Goal: Task Accomplishment & Management: Use online tool/utility

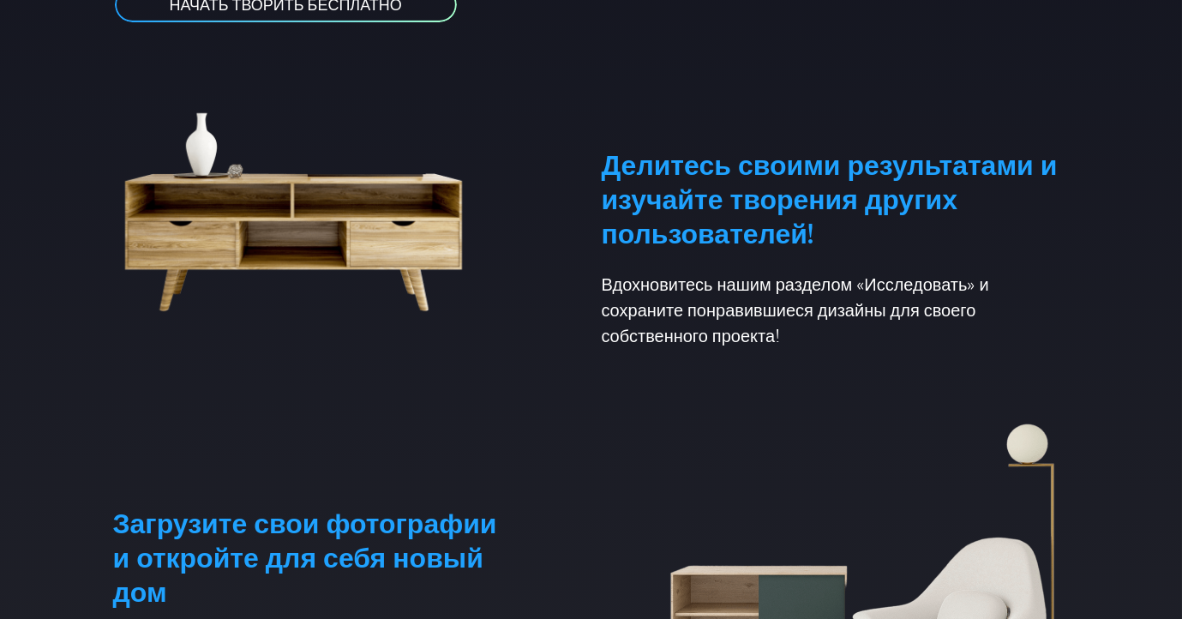
scroll to position [412, 0]
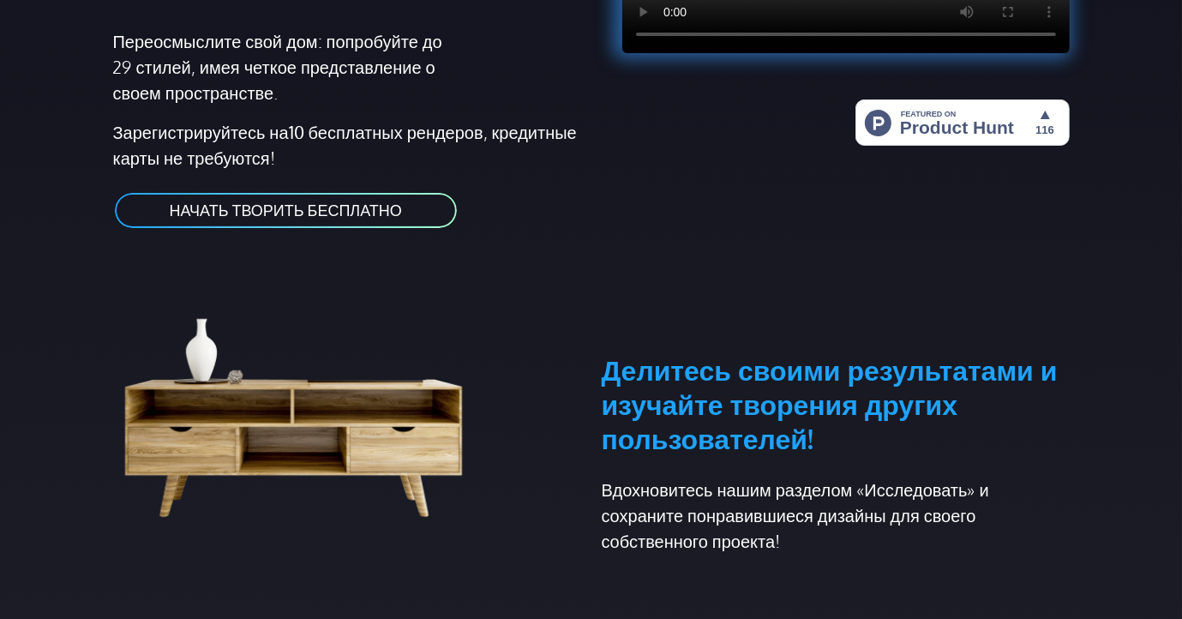
click at [291, 217] on link "НАЧАТЬ ТВОРИТЬ БЕСПЛАТНО" at bounding box center [286, 210] width 346 height 39
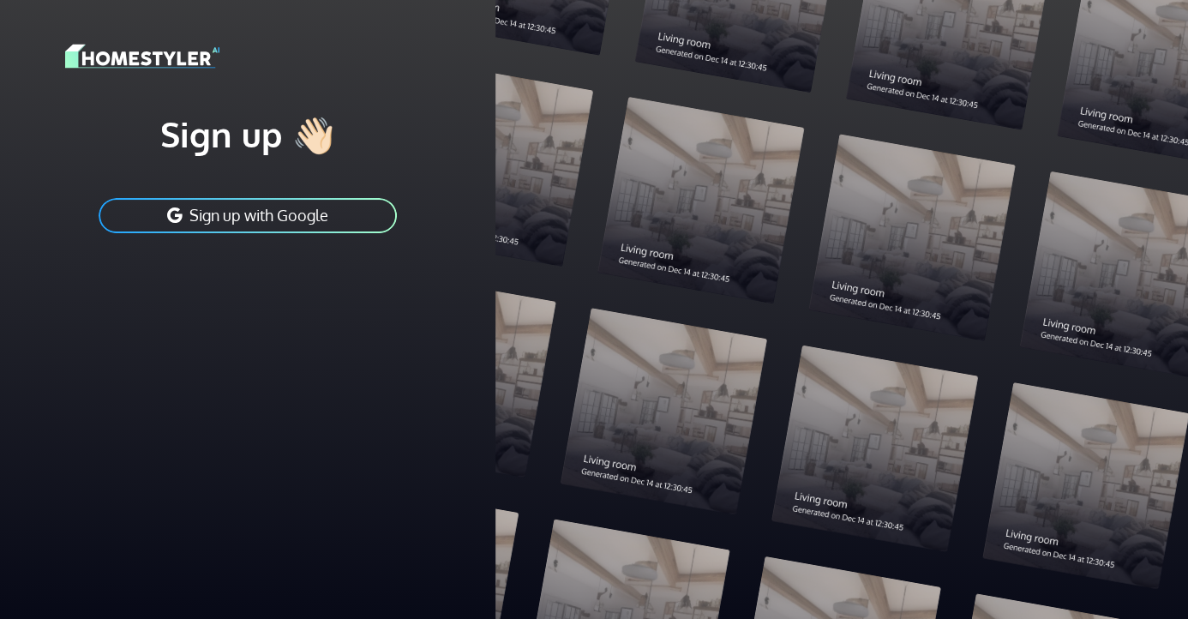
click at [232, 217] on button "Sign up with Google" at bounding box center [248, 215] width 302 height 39
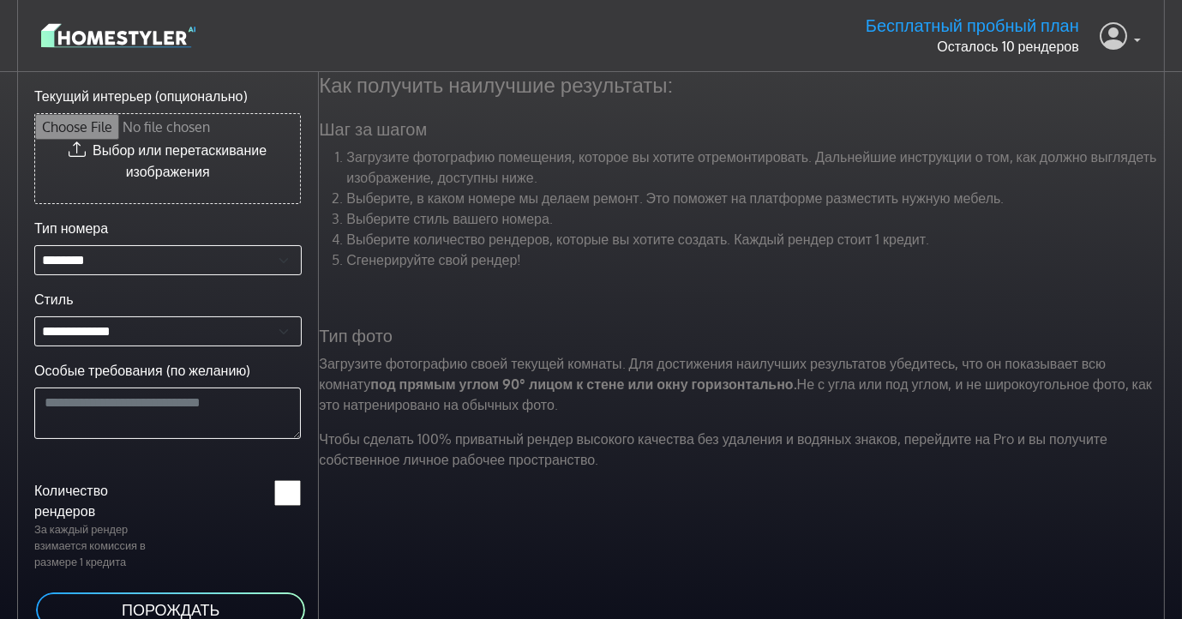
click at [1133, 36] on link at bounding box center [1120, 35] width 41 height 41
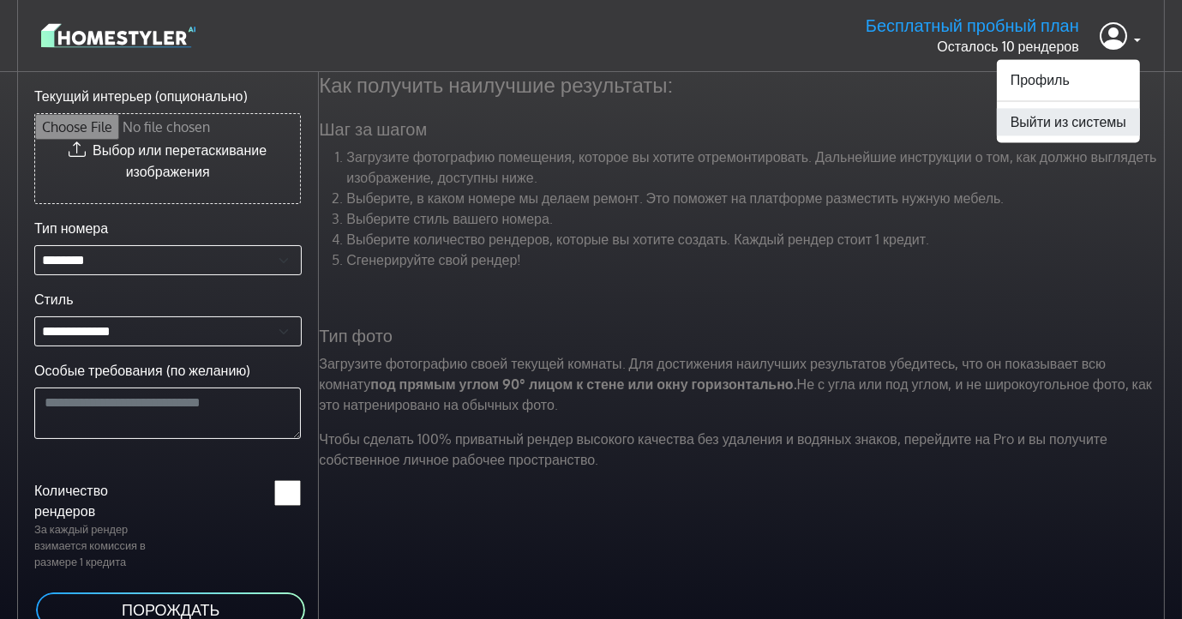
click at [1111, 124] on button "Выйти из системы" at bounding box center [1068, 121] width 143 height 27
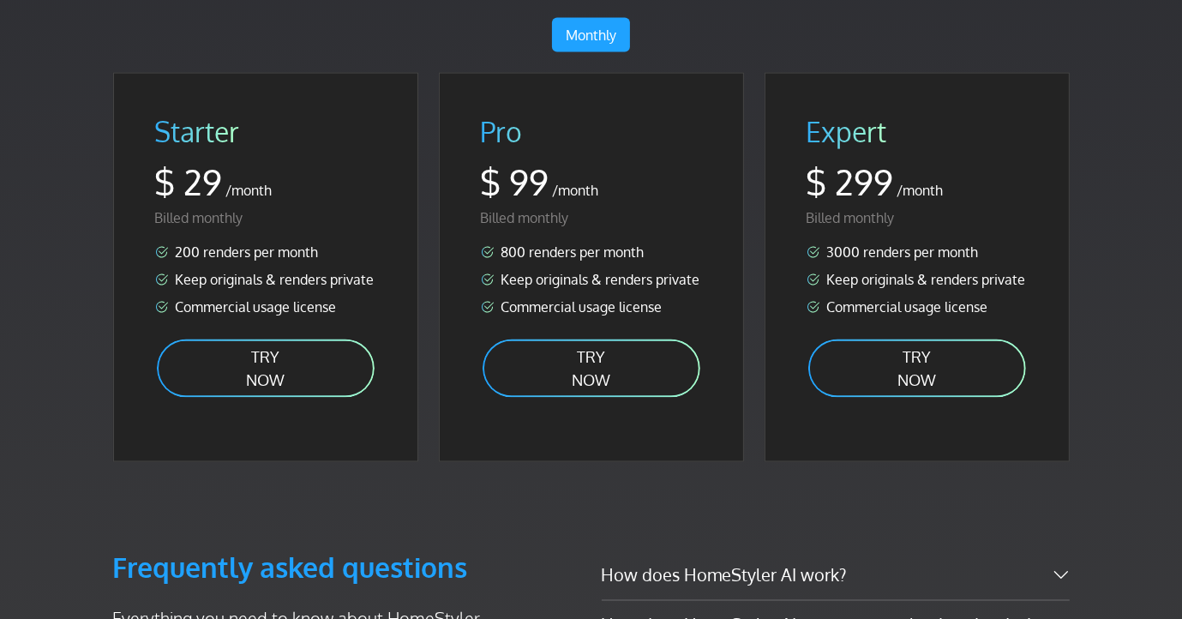
scroll to position [2470, 0]
